Goal: Check status: Check status

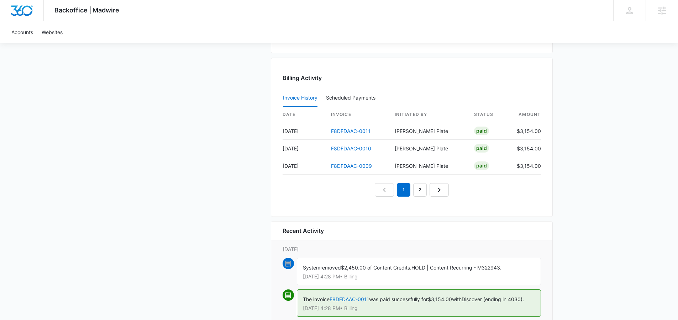
scroll to position [719, 0]
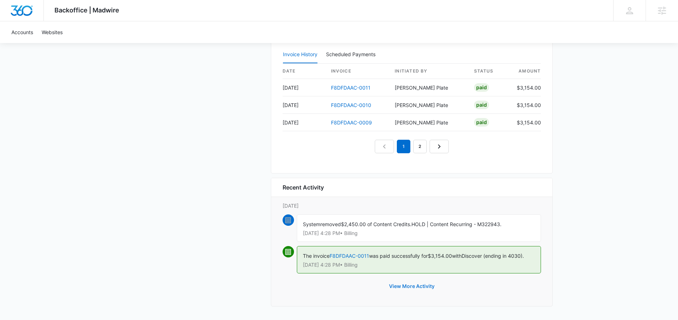
click at [412, 286] on button "View More Activity" at bounding box center [412, 286] width 60 height 17
